Goal: Task Accomplishment & Management: Use online tool/utility

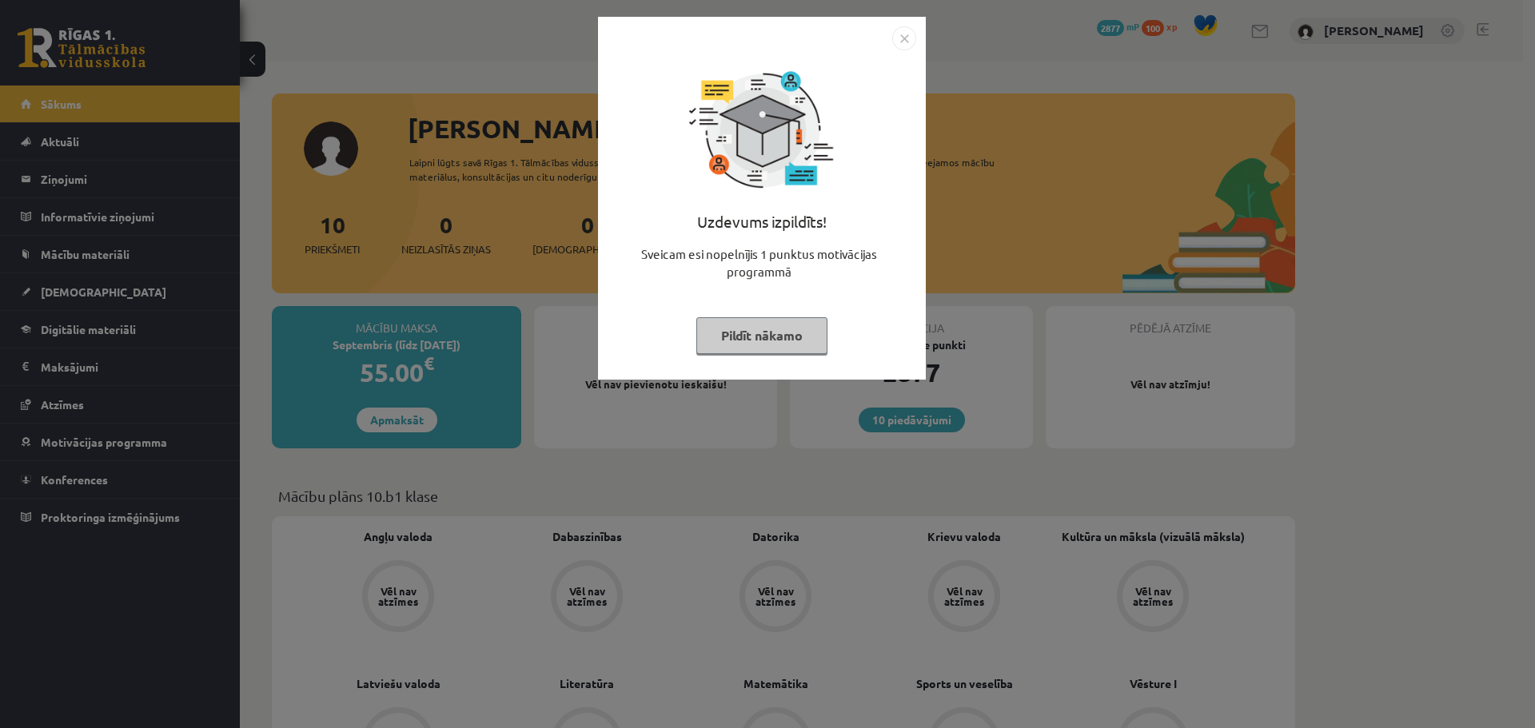
click at [803, 326] on button "Pildīt nākamo" at bounding box center [761, 335] width 131 height 37
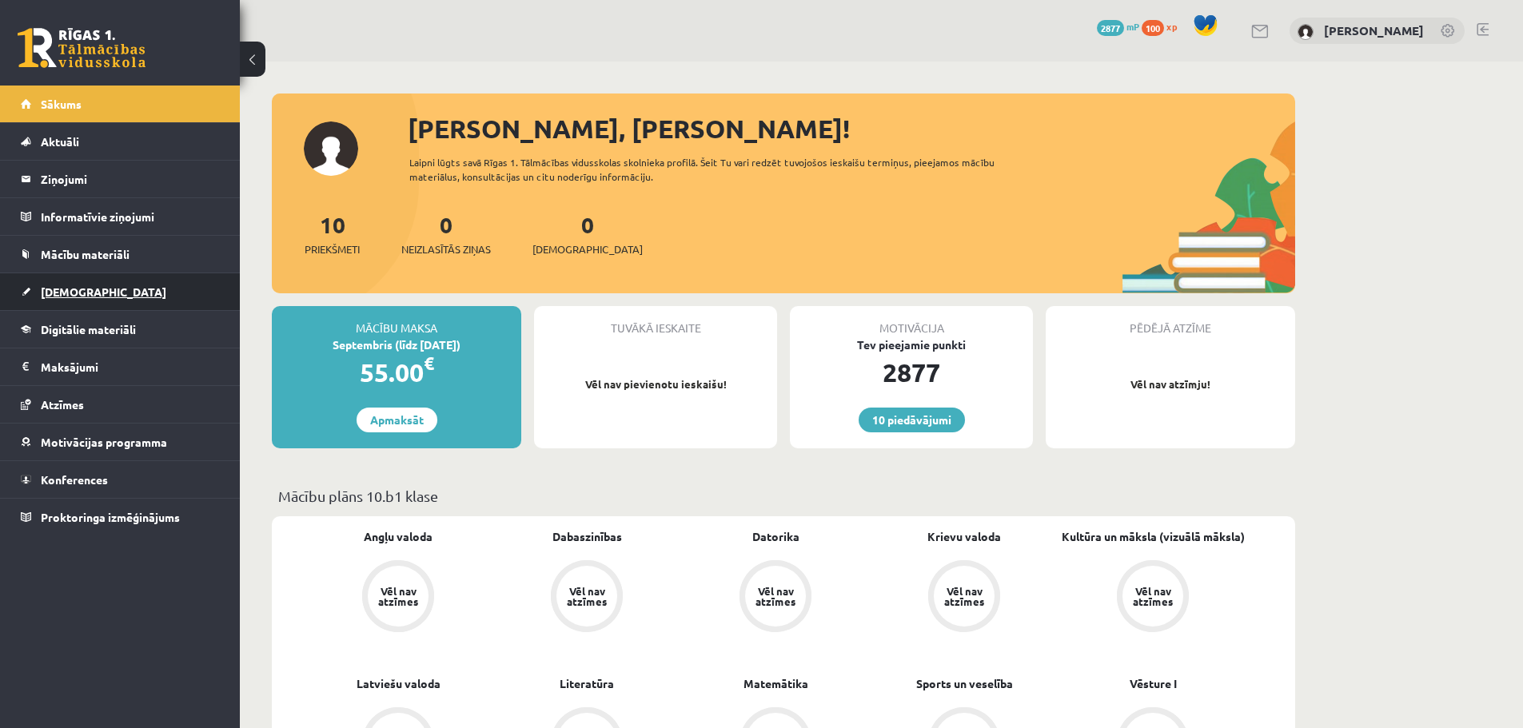
click at [182, 301] on link "[DEMOGRAPHIC_DATA]" at bounding box center [120, 291] width 199 height 37
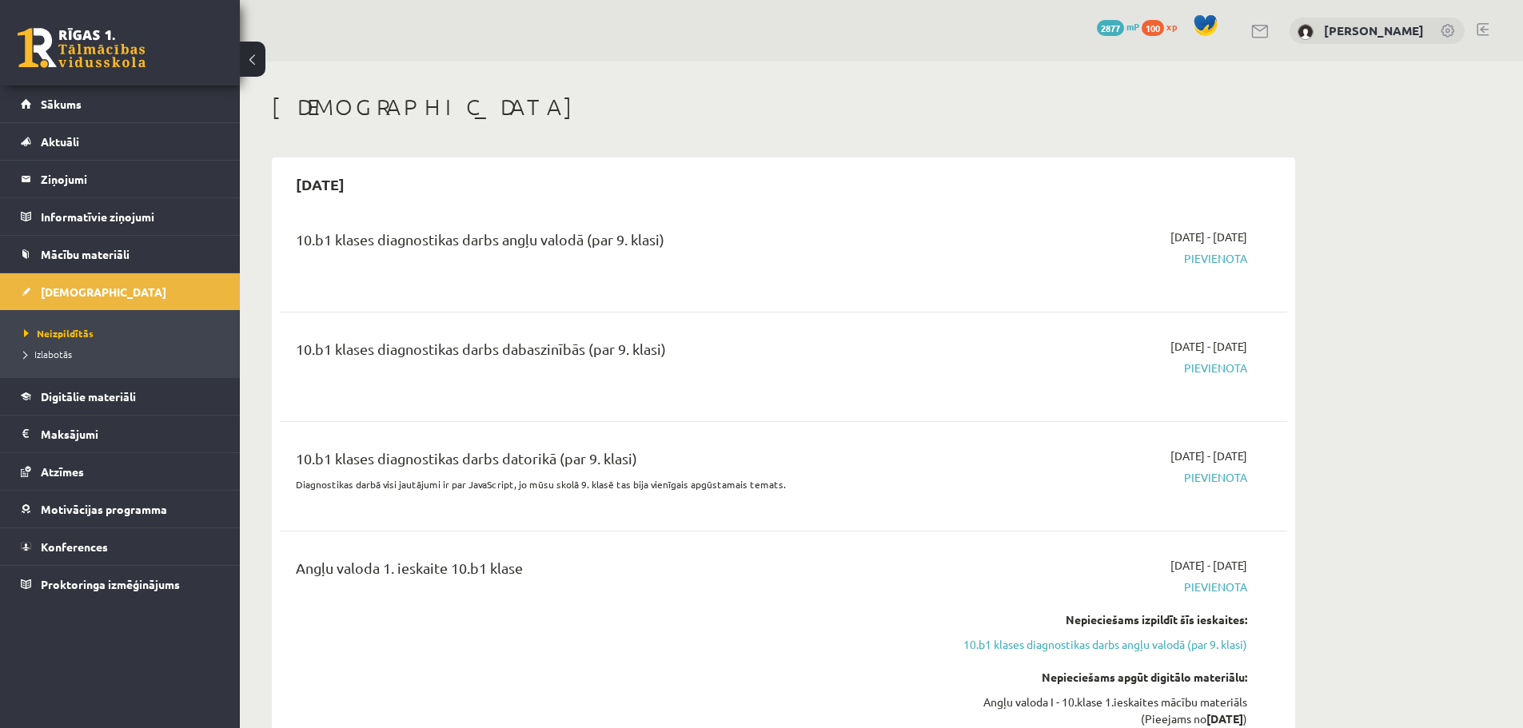
click at [525, 262] on div "10.b1 klases diagnostikas darbs angļu valodā (par 9. klasi)" at bounding box center [609, 258] width 650 height 58
click at [730, 216] on div "10.b1 klases diagnostikas darbs angļu valodā (par 9. klasi) [DATE] - [DATE] [GE…" at bounding box center [783, 258] width 1007 height 90
click at [784, 253] on div "10.b1 klases diagnostikas darbs angļu valodā (par 9. klasi)" at bounding box center [609, 244] width 626 height 30
click at [790, 243] on div "10.b1 klases diagnostikas darbs angļu valodā (par 9. klasi)" at bounding box center [609, 244] width 626 height 30
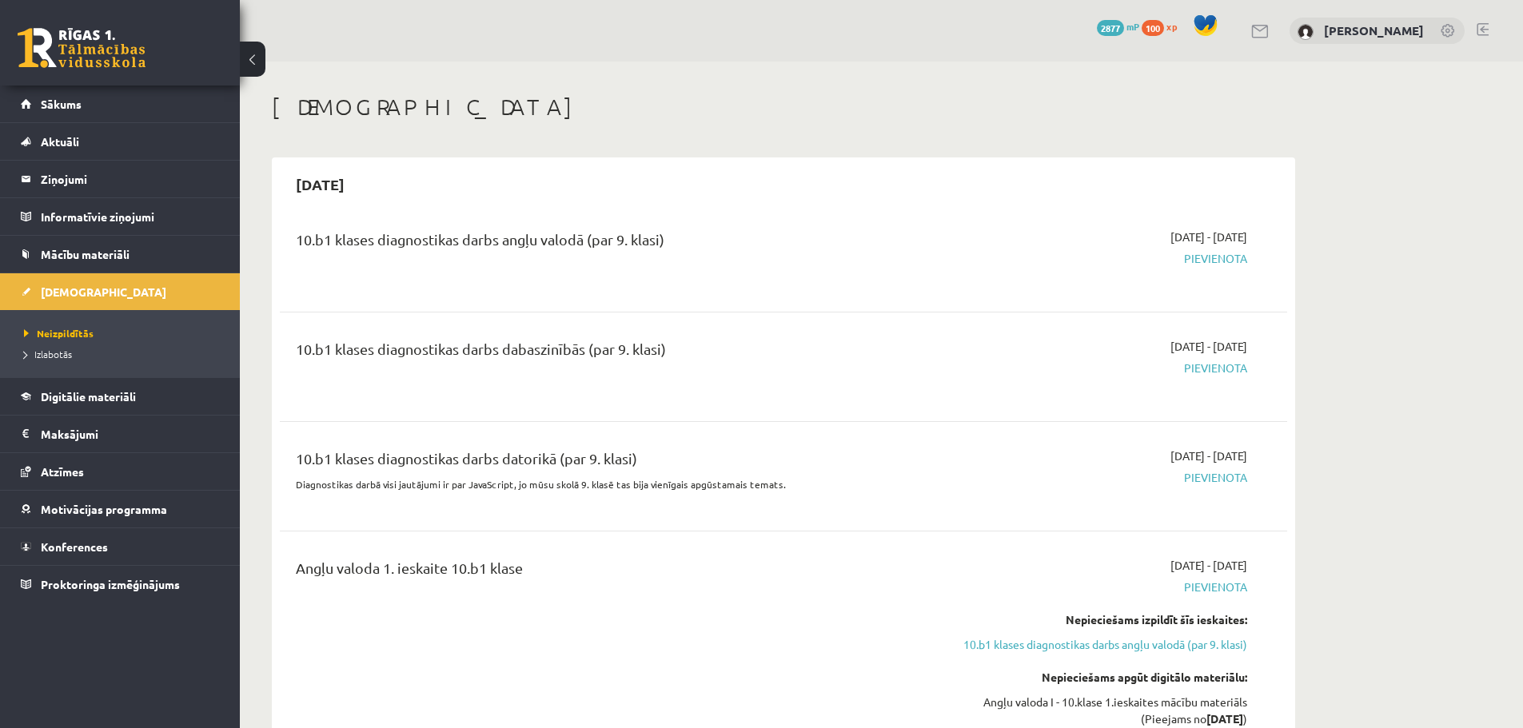
click at [790, 243] on div "10.b1 klases diagnostikas darbs angļu valodā (par 9. klasi)" at bounding box center [609, 244] width 626 height 30
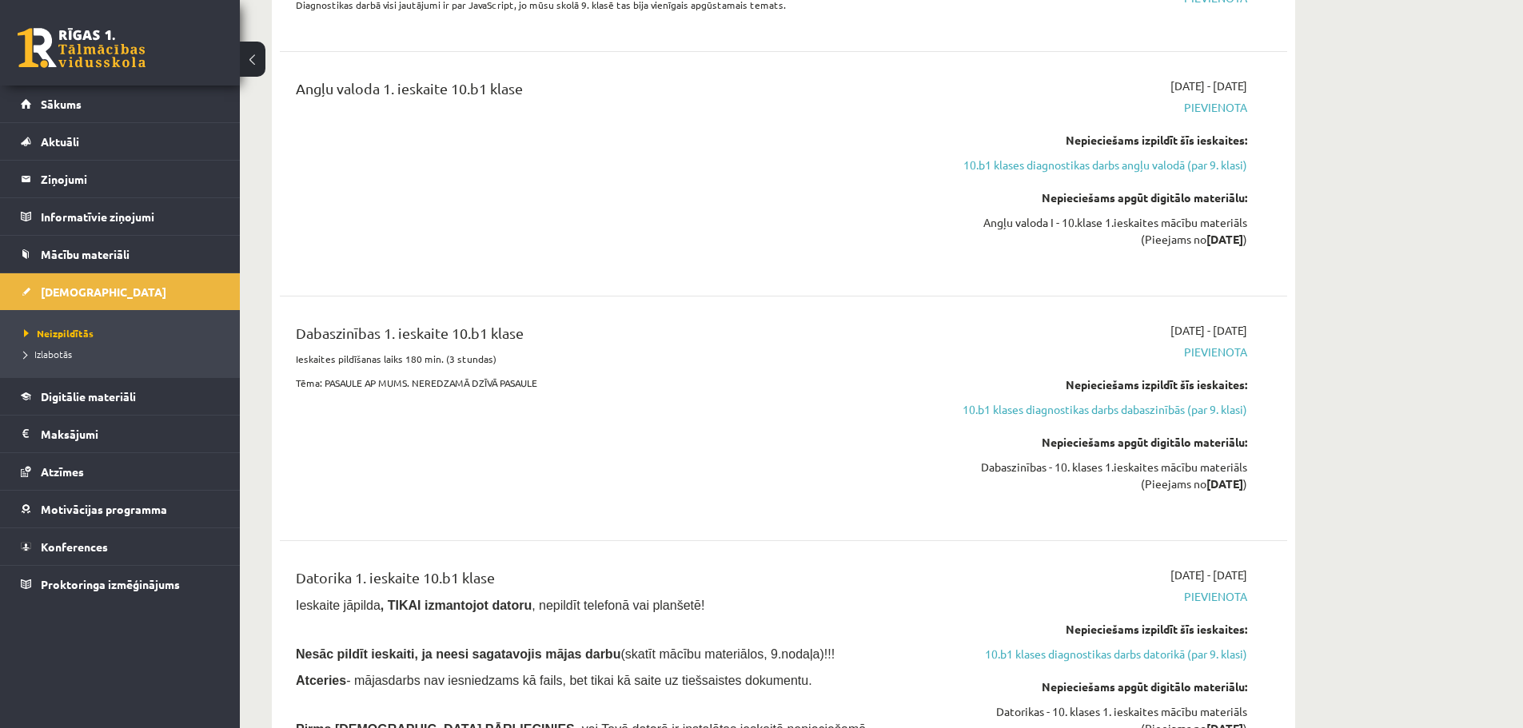
click at [785, 237] on div "Angļu valoda 1. ieskaite 10.b1 klase" at bounding box center [609, 174] width 650 height 193
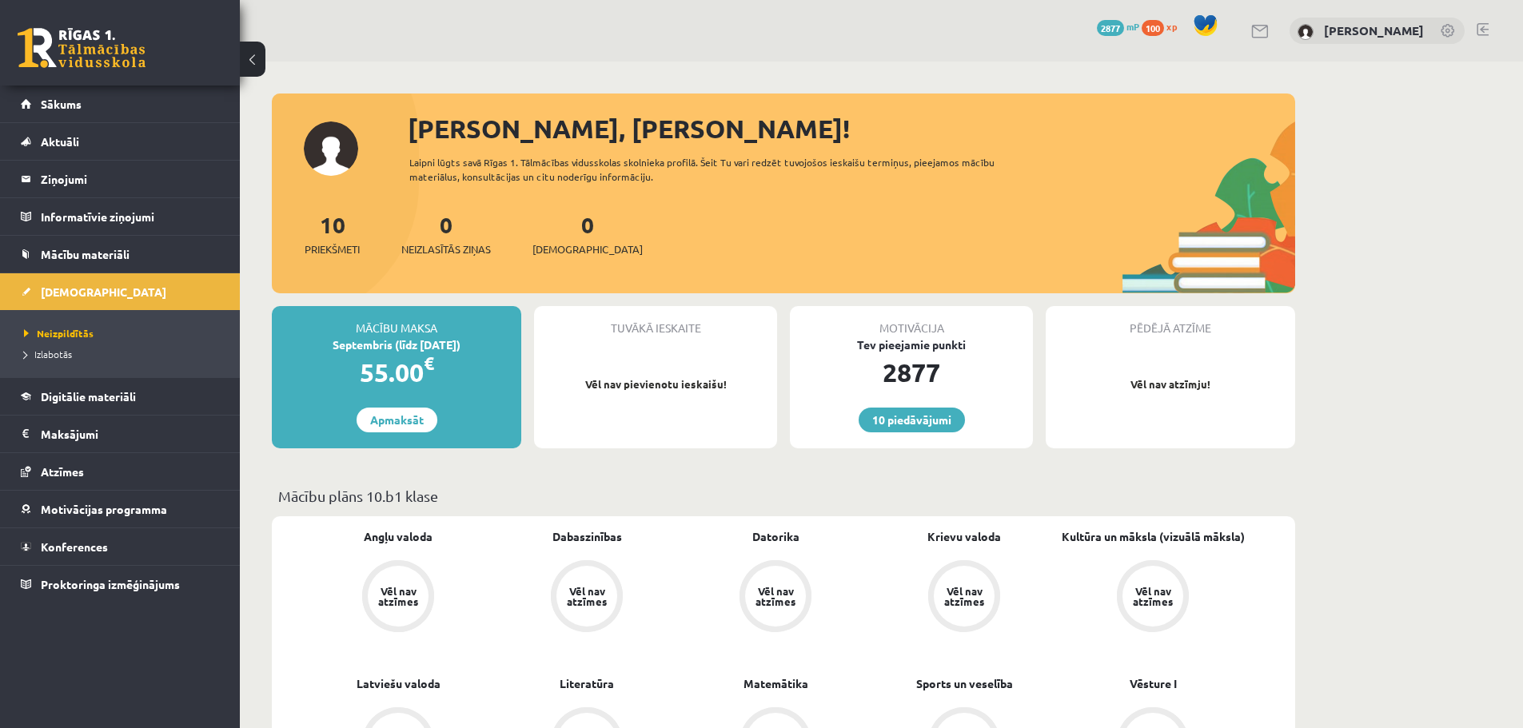
click at [728, 226] on div "10 Priekšmeti 0 Neizlasītās ziņas 0 Ieskaites" at bounding box center [783, 251] width 1023 height 86
click at [81, 107] on span "Sākums" at bounding box center [61, 104] width 41 height 14
